Goal: Transaction & Acquisition: Download file/media

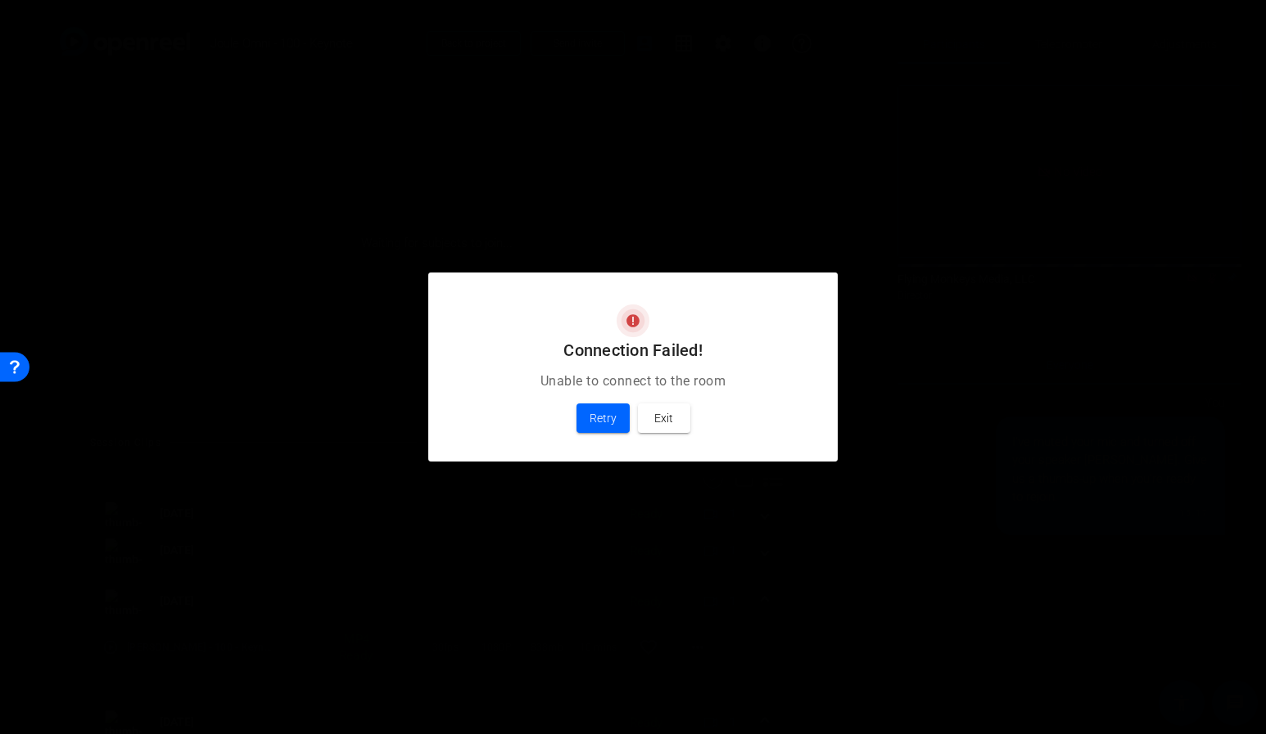
scroll to position [358, 0]
click at [616, 425] on span at bounding box center [602, 418] width 53 height 39
click at [657, 422] on span "Exit" at bounding box center [663, 419] width 19 height 20
click at [663, 412] on span "Exit" at bounding box center [663, 419] width 19 height 20
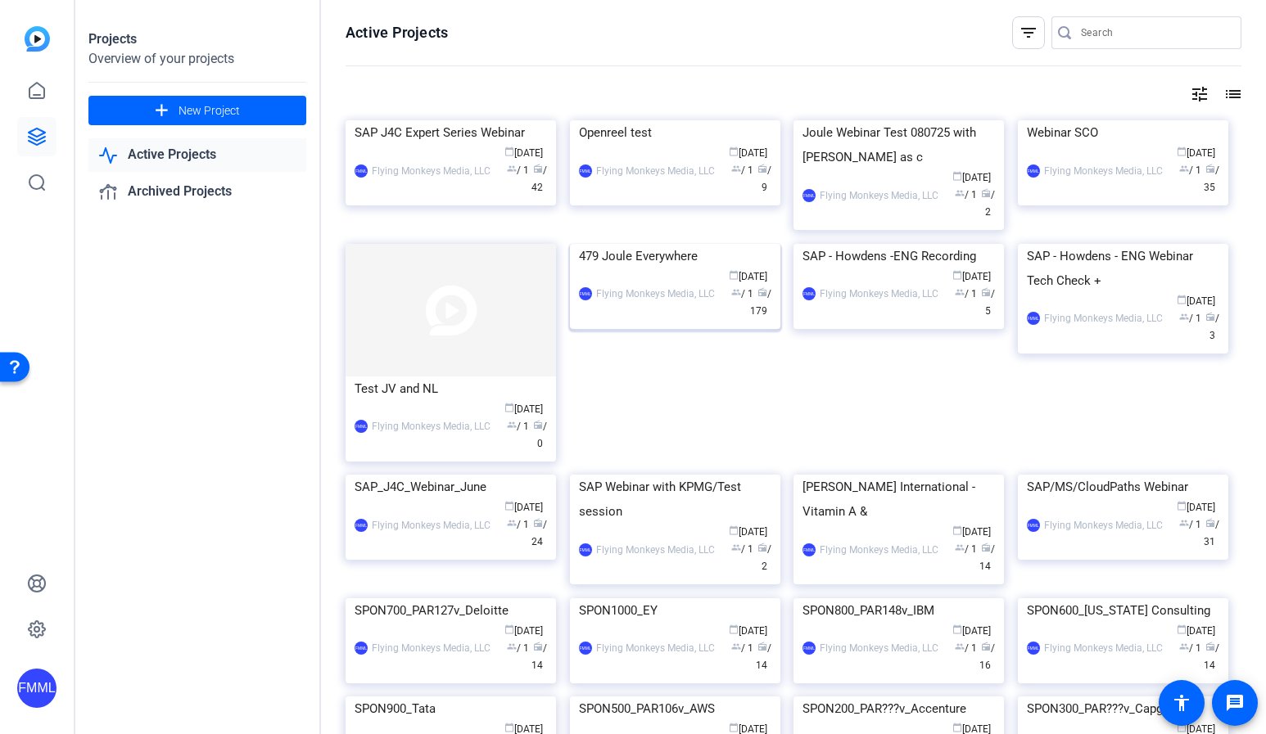
click at [664, 244] on img at bounding box center [675, 244] width 210 height 0
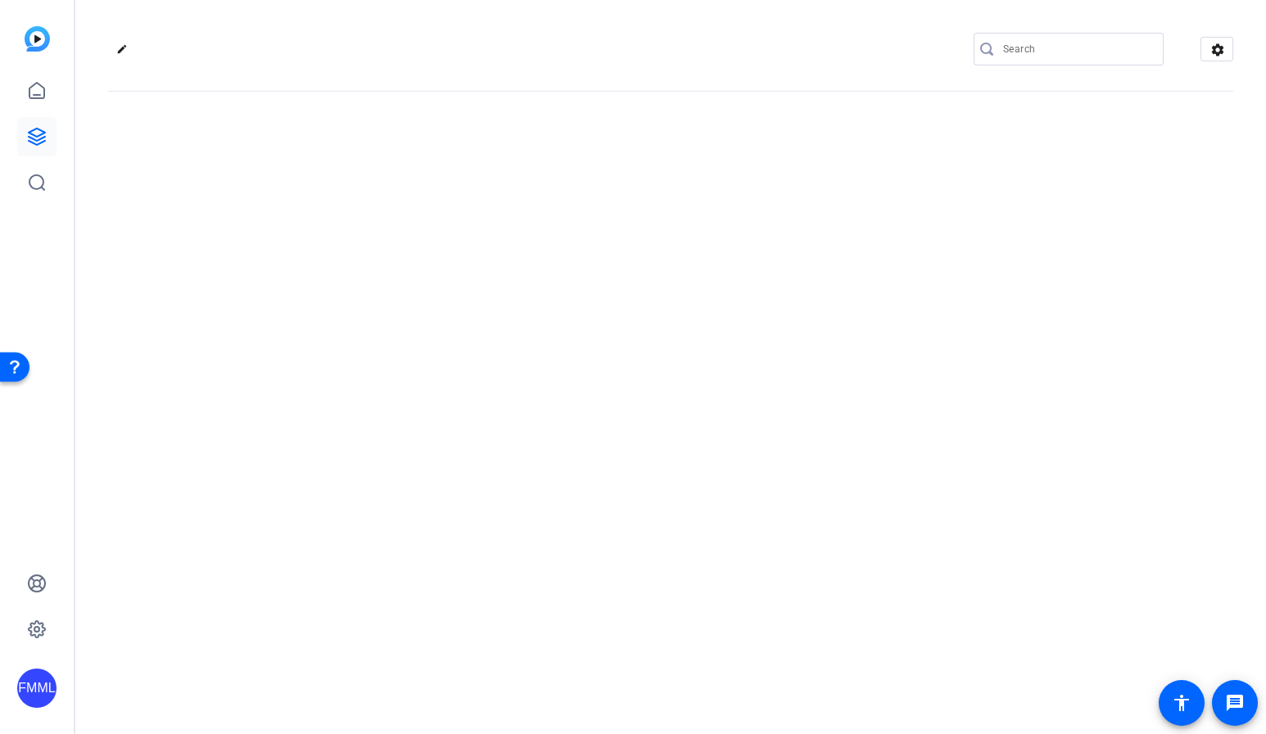
click at [664, 431] on div "edit settings" at bounding box center [670, 367] width 1190 height 734
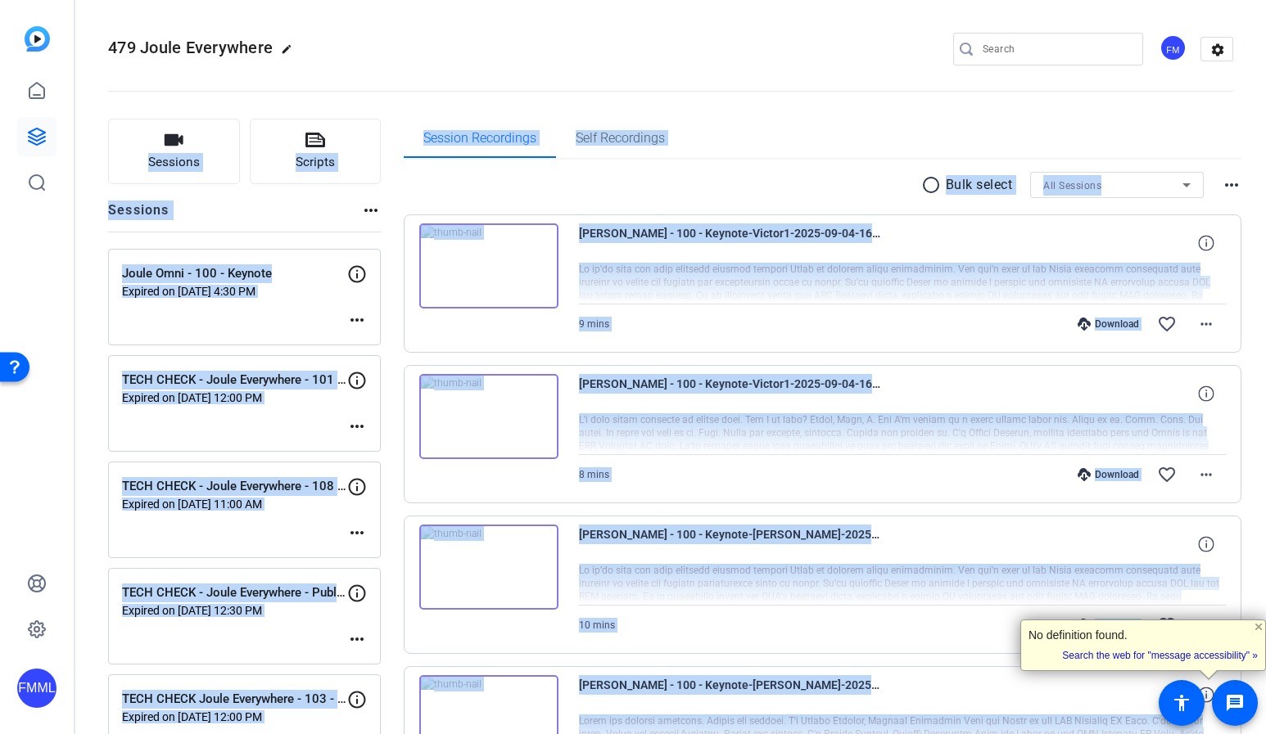
click at [224, 318] on div "Joule Omni - 100 - Keynote Expired on Sep 04, 2025 @ 4:30 PM more_horiz" at bounding box center [244, 297] width 273 height 97
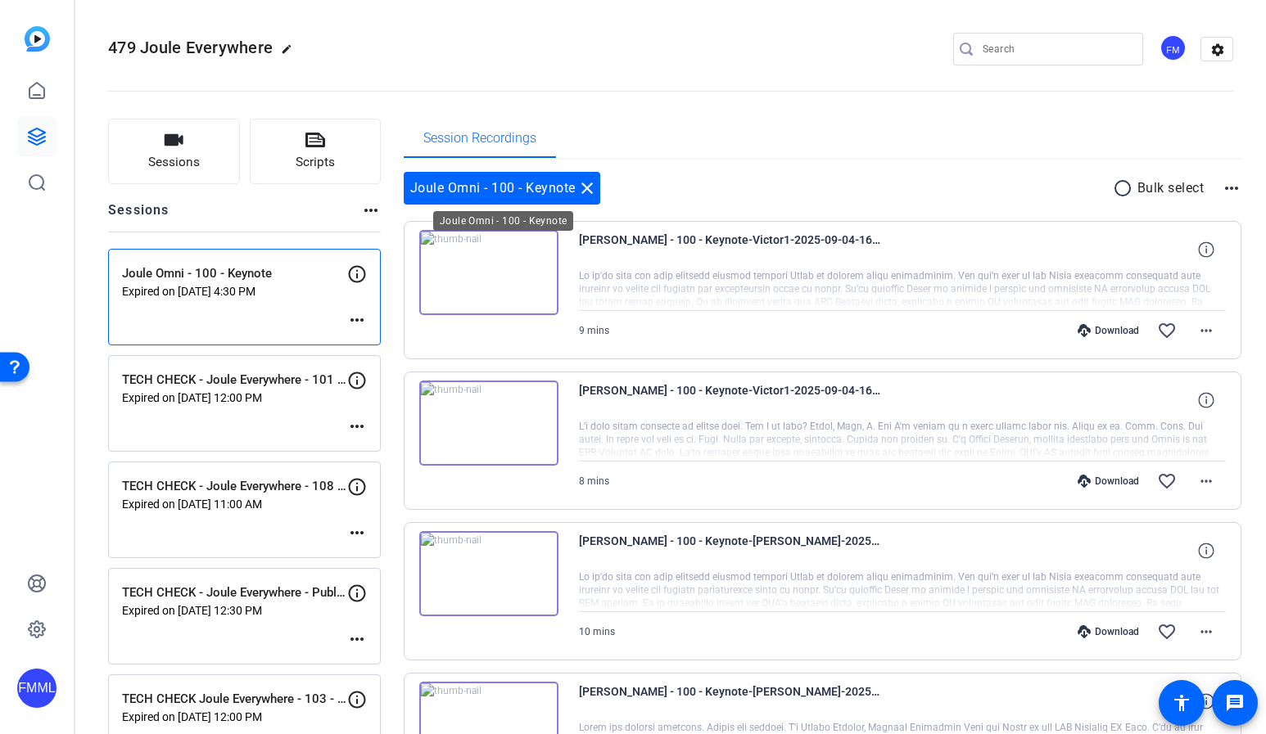
click at [594, 188] on mat-icon "close" at bounding box center [587, 188] width 20 height 20
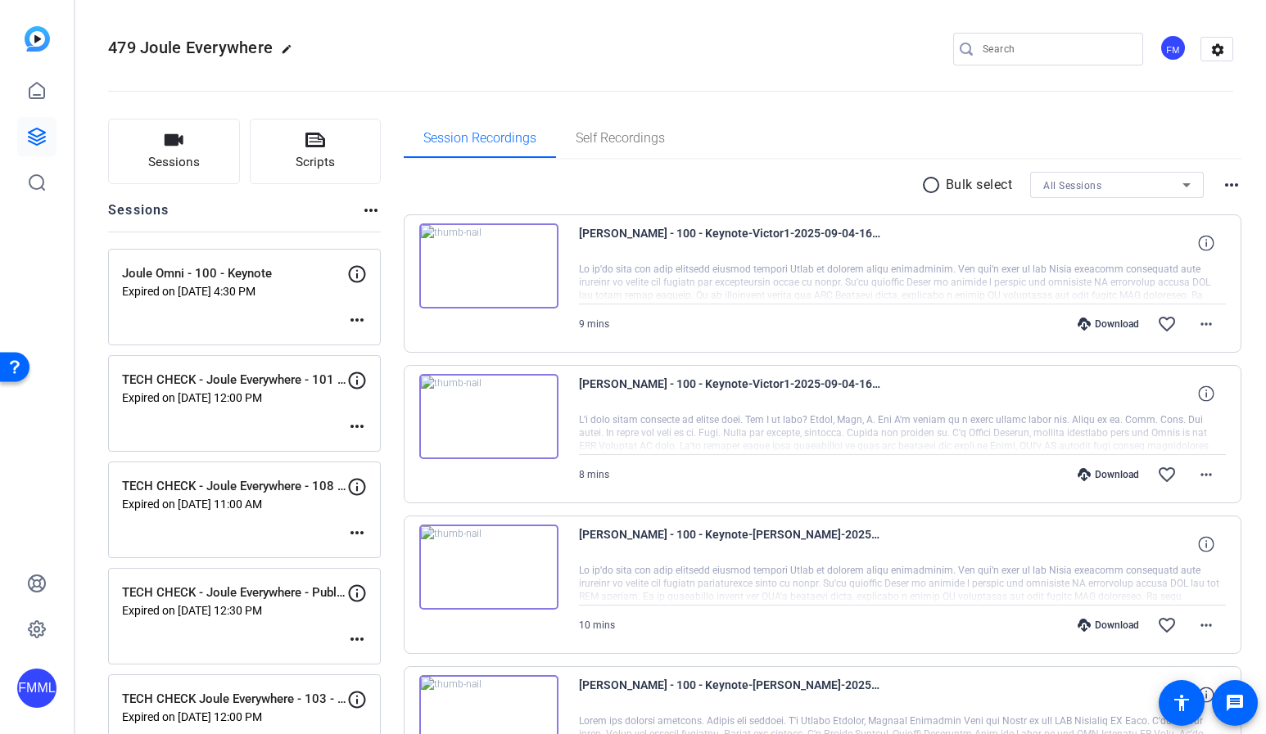
click at [286, 296] on p "Expired on Sep 04, 2025 @ 4:30 PM" at bounding box center [234, 291] width 225 height 13
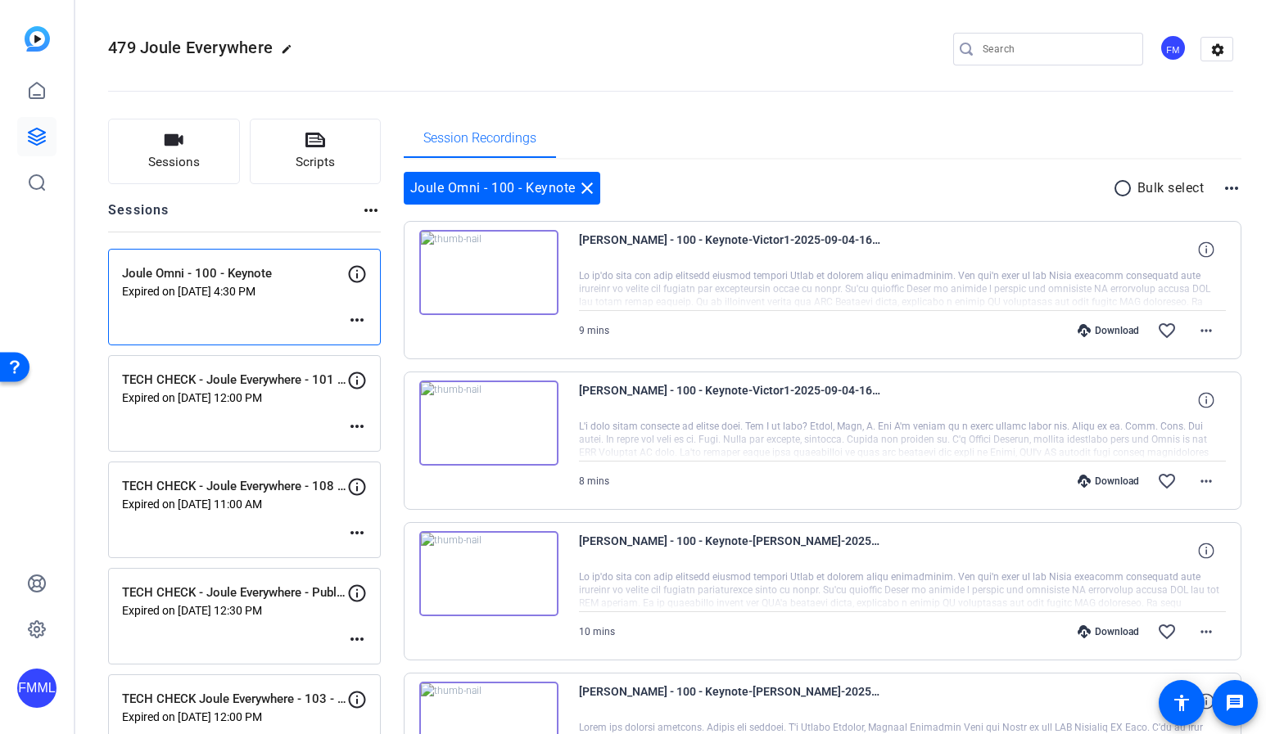
click at [353, 319] on mat-icon "more_horiz" at bounding box center [357, 320] width 20 height 20
click at [387, 342] on span "Edit Session" at bounding box center [397, 345] width 75 height 20
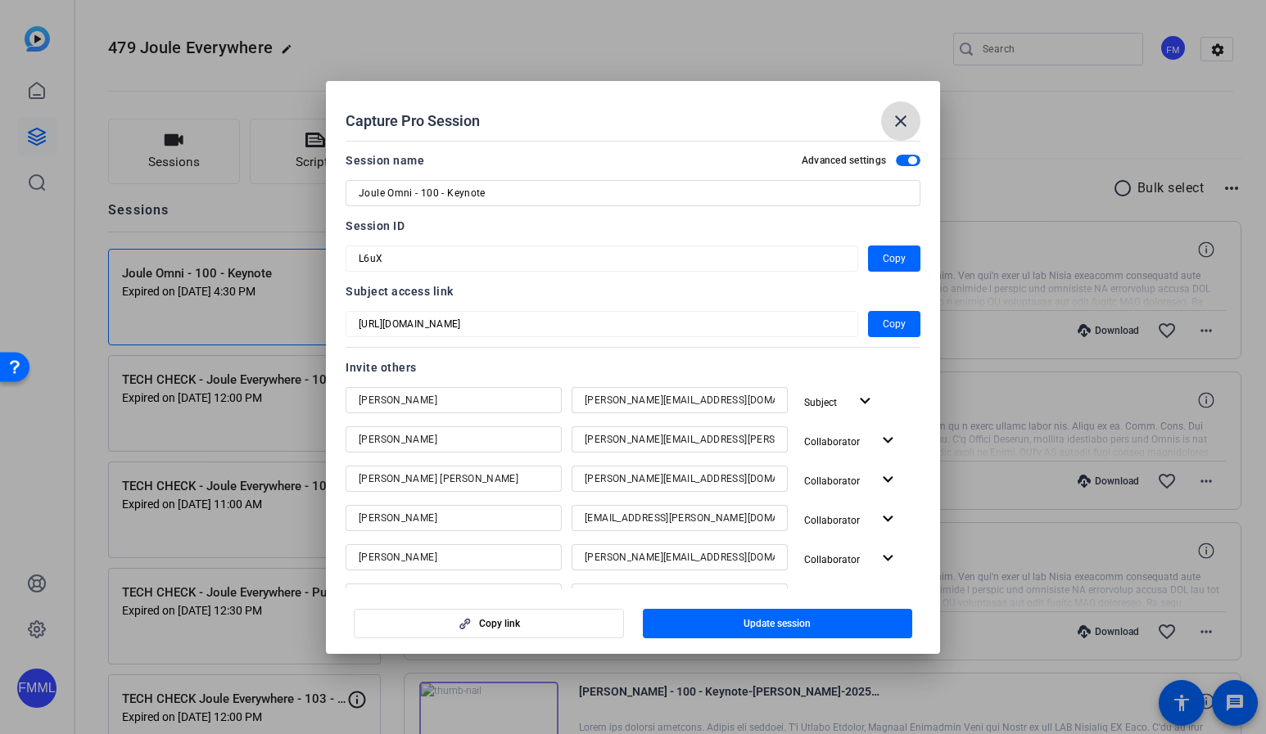
click at [891, 126] on mat-icon "close" at bounding box center [901, 121] width 20 height 20
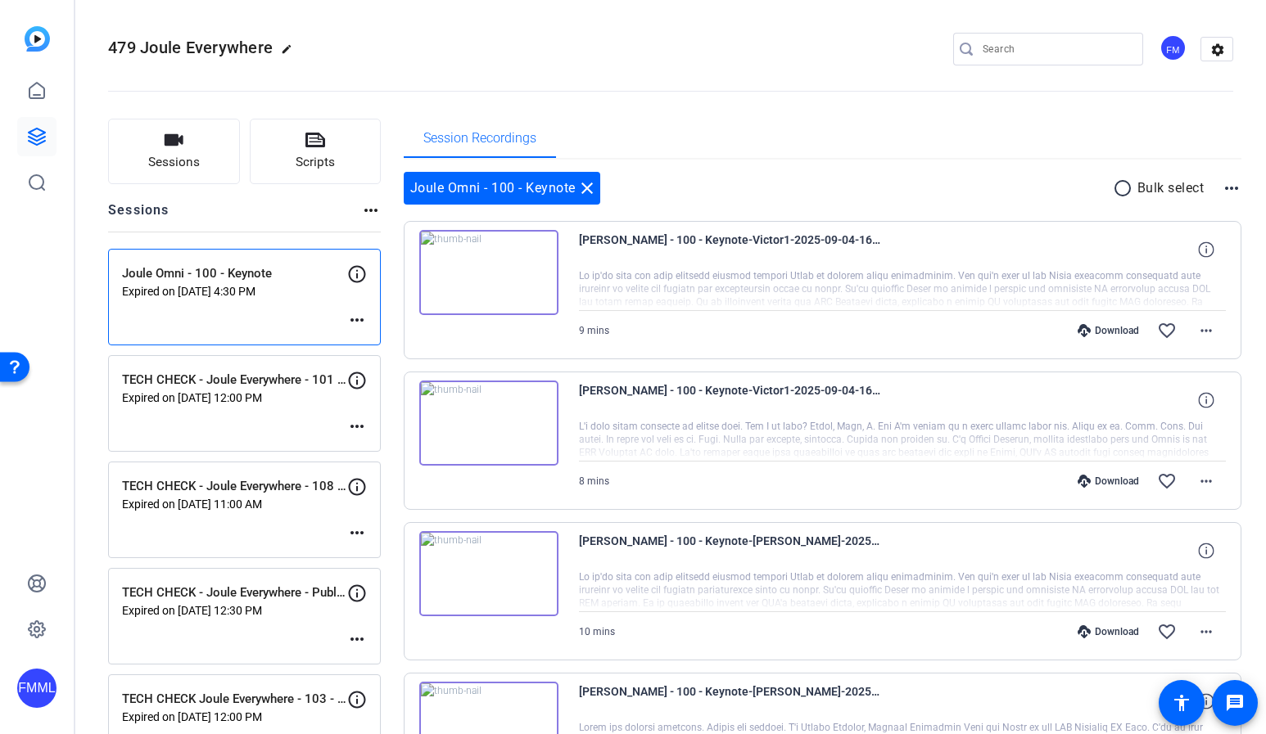
click at [1102, 482] on div "Download" at bounding box center [1108, 481] width 78 height 13
click at [1119, 325] on div "Download" at bounding box center [1108, 330] width 78 height 13
